Goal: Find contact information: Find specific fact

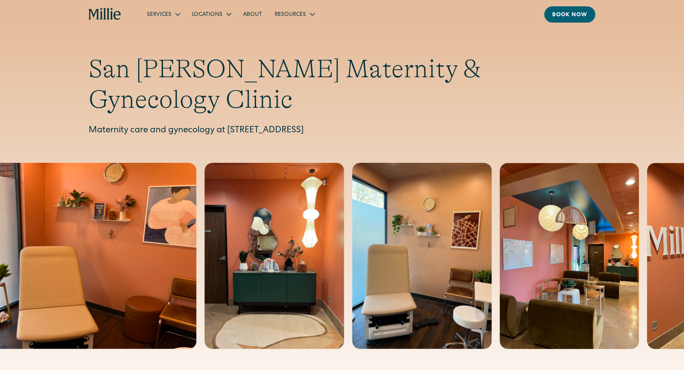
drag, startPoint x: 228, startPoint y: 102, endPoint x: 420, endPoint y: 106, distance: 191.9
click at [420, 124] on p "Maternity care and gynecology at 1471 Saratoga Ave, Suite 101, San Jose, CA 951…" at bounding box center [342, 130] width 506 height 13
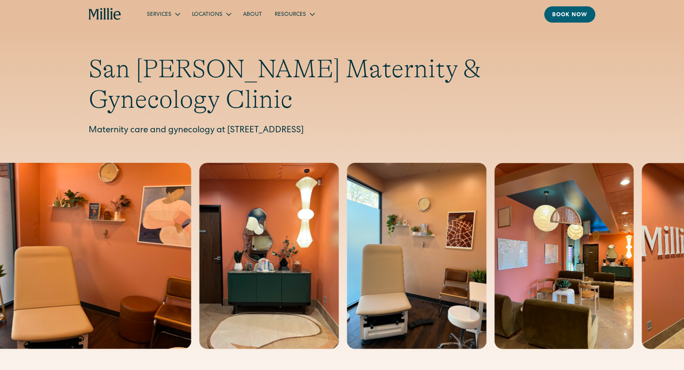
copy p "1471 Saratoga Ave, Suite 101, San Jose, CA 95129"
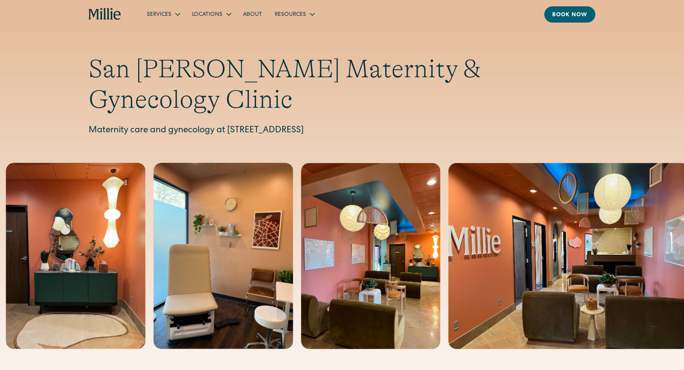
copy p "1471 Saratoga Ave, Suite 101, San Jose, CA 95129"
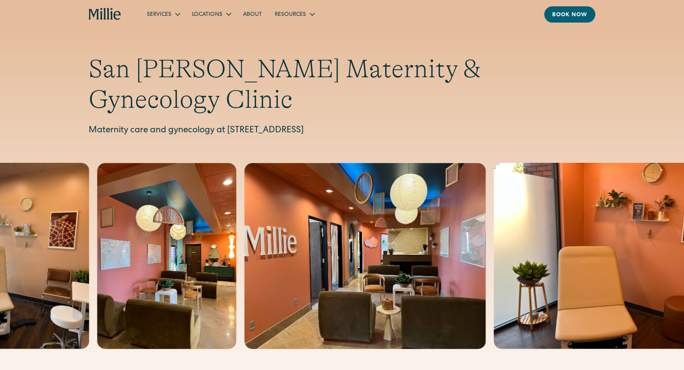
copy p "1471 Saratoga Ave, Suite 101, San Jose, CA 95129"
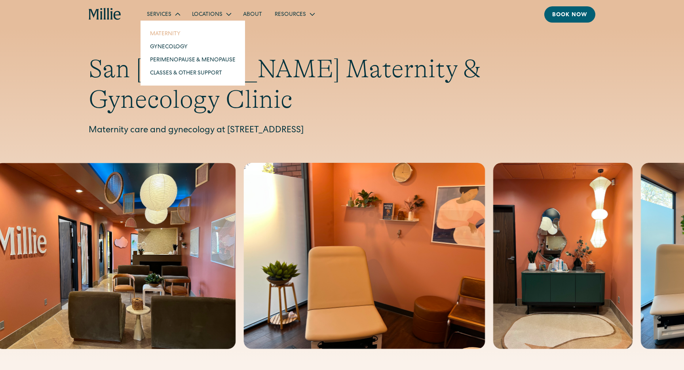
click at [164, 34] on link "Maternity" at bounding box center [193, 33] width 98 height 13
